Goal: Task Accomplishment & Management: Use online tool/utility

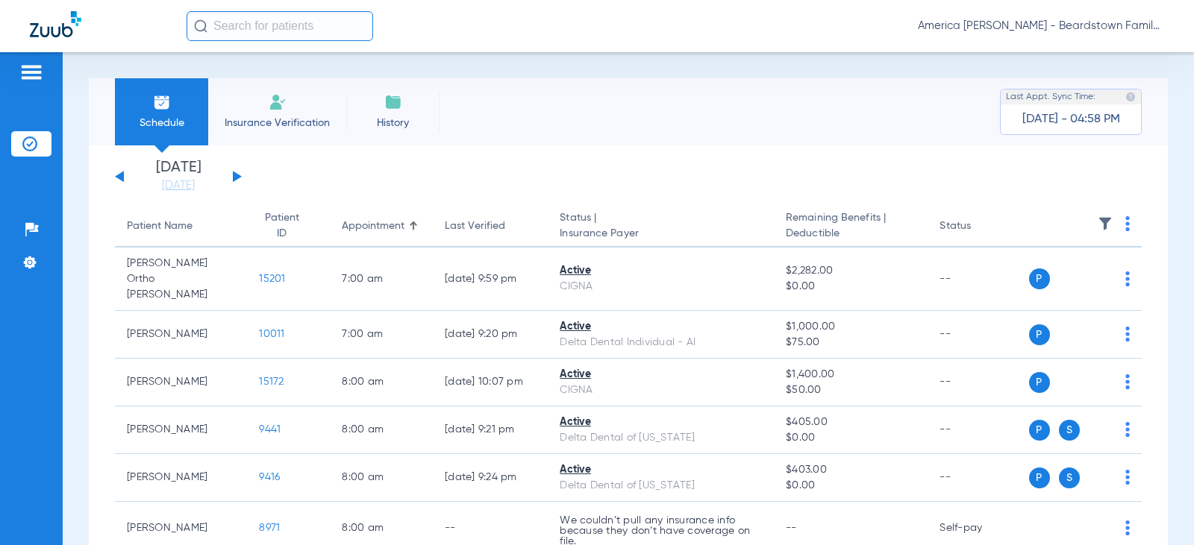
click at [1125, 228] on img at bounding box center [1127, 223] width 4 height 15
click at [1097, 220] on div at bounding box center [597, 272] width 1194 height 545
click at [1098, 222] on img at bounding box center [1105, 223] width 15 height 15
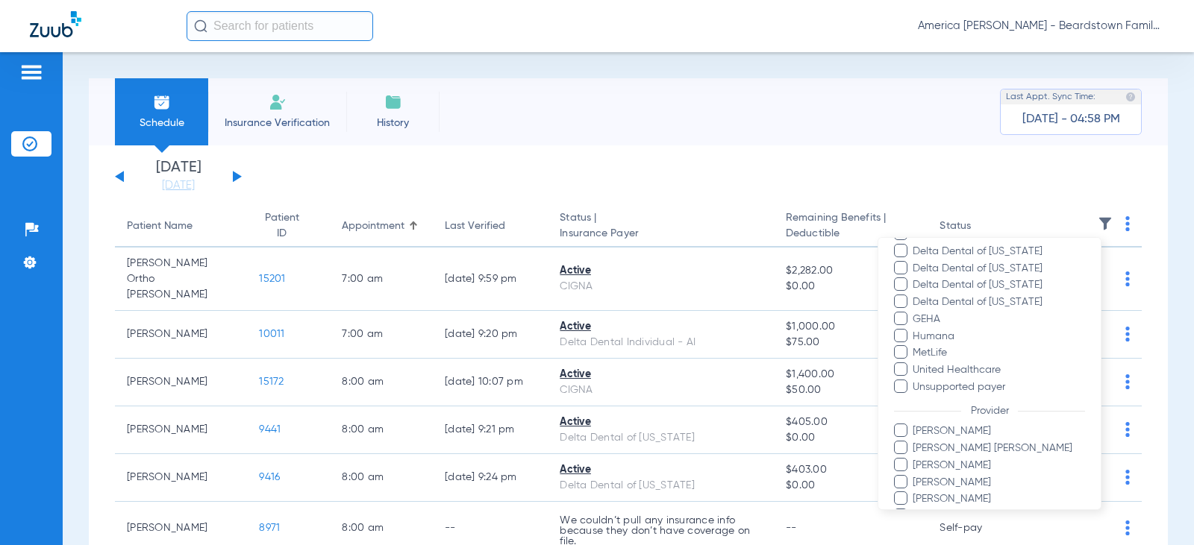
scroll to position [374, 0]
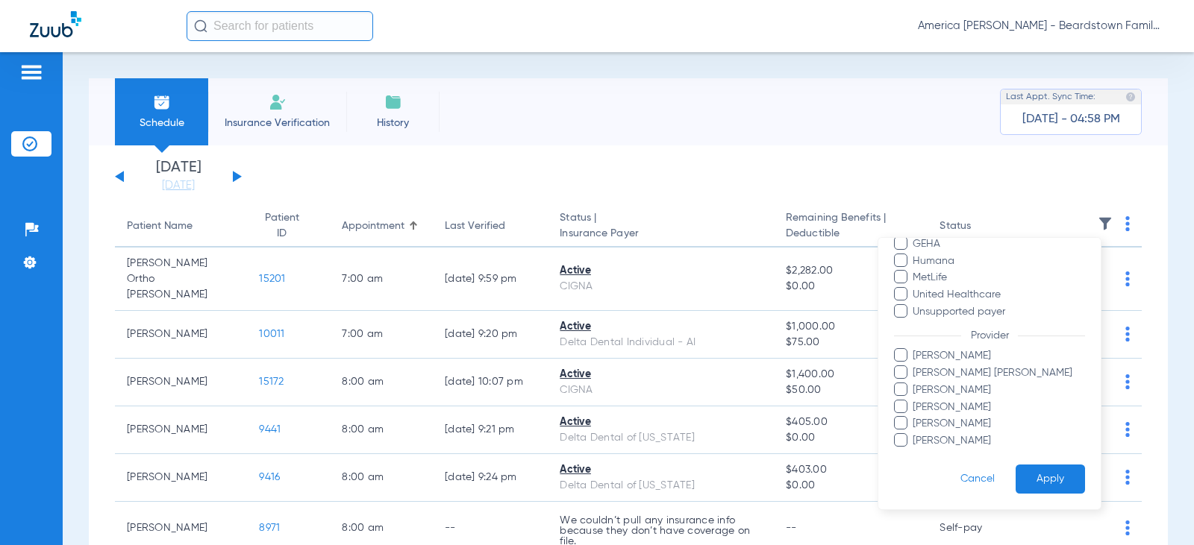
click at [906, 354] on span at bounding box center [900, 354] width 13 height 13
click at [915, 366] on input "[PERSON_NAME]" at bounding box center [915, 366] width 0 height 0
click at [1042, 475] on button "Apply" at bounding box center [1049, 479] width 69 height 29
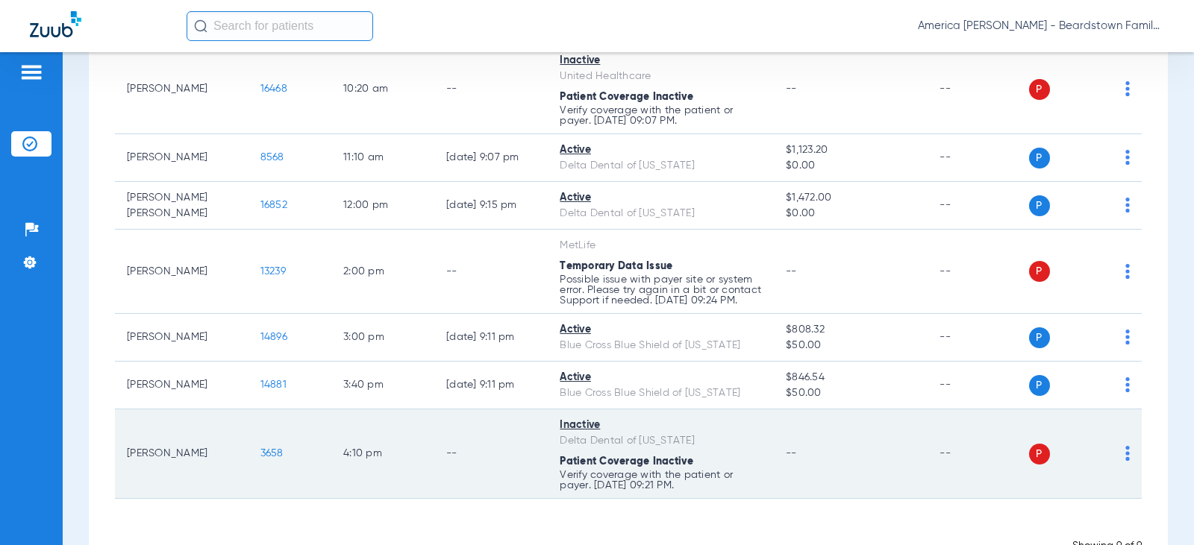
scroll to position [363, 0]
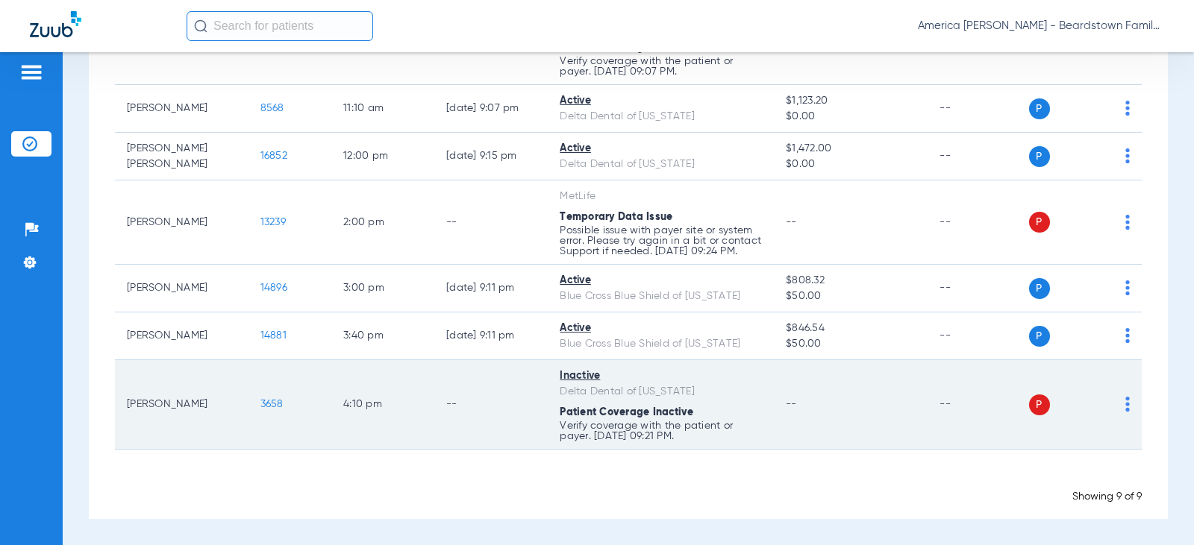
click at [154, 412] on td "[PERSON_NAME]" at bounding box center [182, 405] width 134 height 90
click at [261, 396] on td "3658" at bounding box center [289, 405] width 83 height 90
click at [261, 401] on span "3658" at bounding box center [271, 404] width 23 height 10
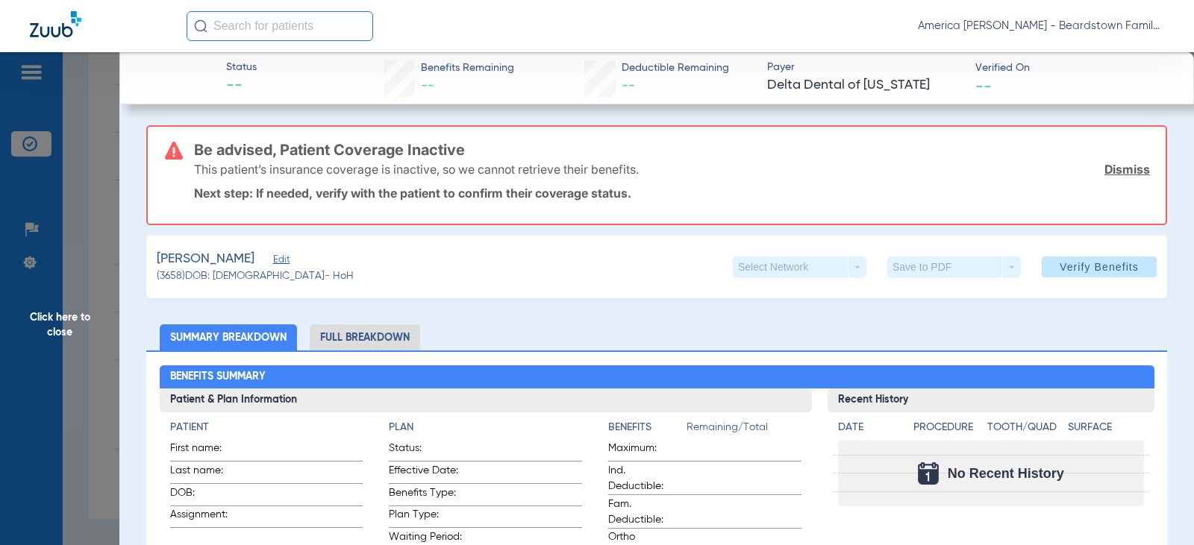
click at [1078, 268] on span "Verify Benefits" at bounding box center [1098, 267] width 79 height 12
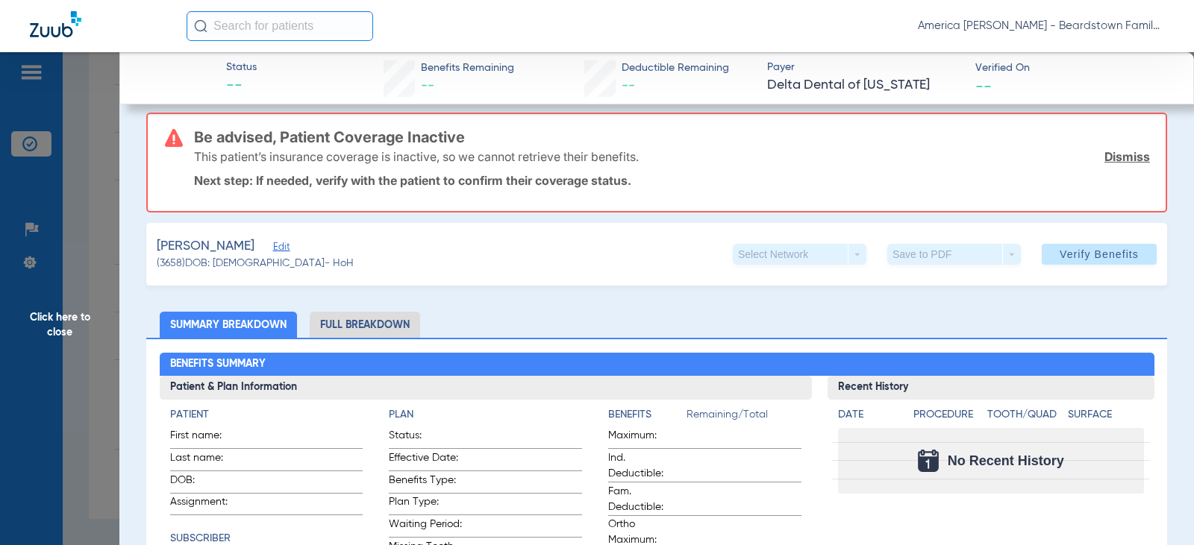
scroll to position [0, 0]
